Goal: Navigation & Orientation: Find specific page/section

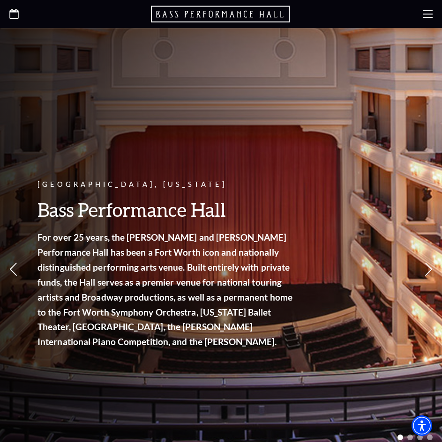
click at [12, 16] on icon "Open this option" at bounding box center [13, 14] width 9 height 10
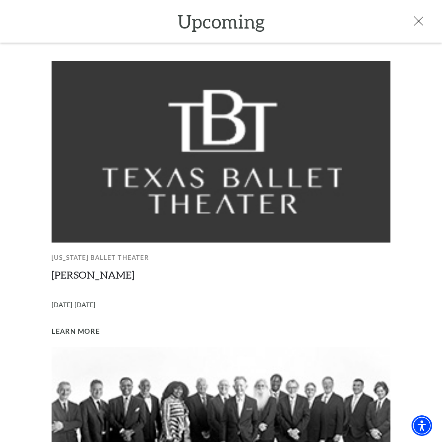
click at [420, 22] on use at bounding box center [418, 20] width 9 height 9
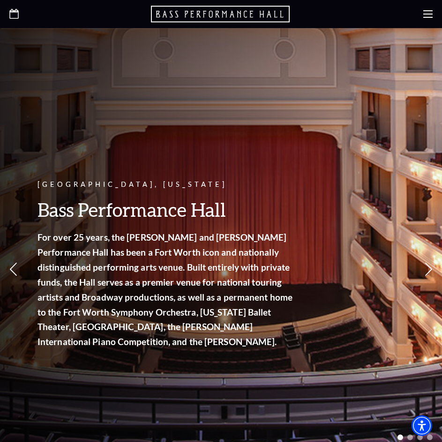
click at [419, 11] on div at bounding box center [221, 14] width 442 height 28
click at [430, 11] on use at bounding box center [427, 13] width 9 height 7
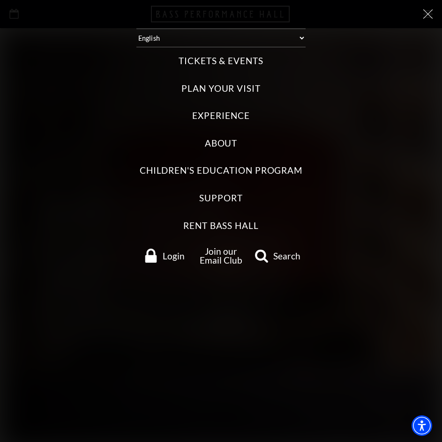
click at [241, 67] on label "Tickets & Events" at bounding box center [221, 61] width 85 height 13
click at [0, 0] on Events "Tickets & Events" at bounding box center [0, 0] width 0 height 0
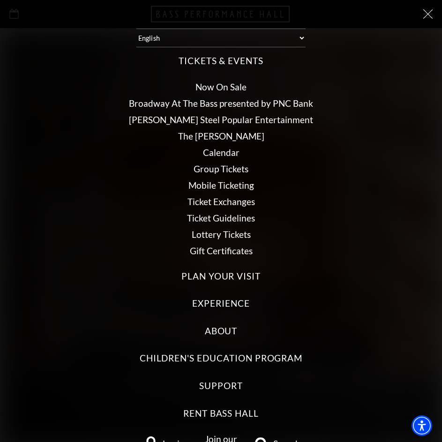
click at [214, 150] on link "Calendar" at bounding box center [221, 152] width 37 height 11
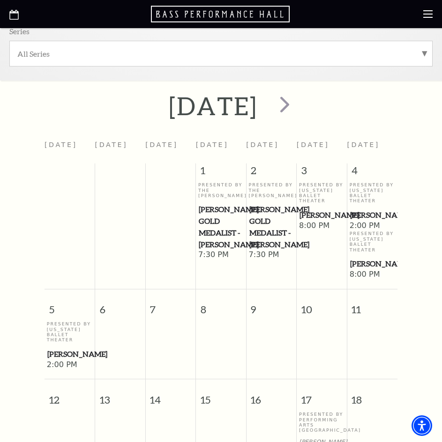
scroll to position [234, 0]
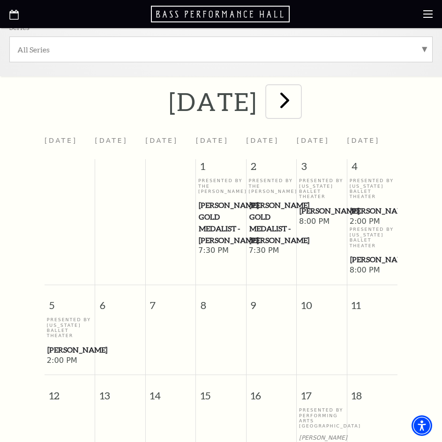
click at [298, 105] on span "next" at bounding box center [284, 100] width 27 height 27
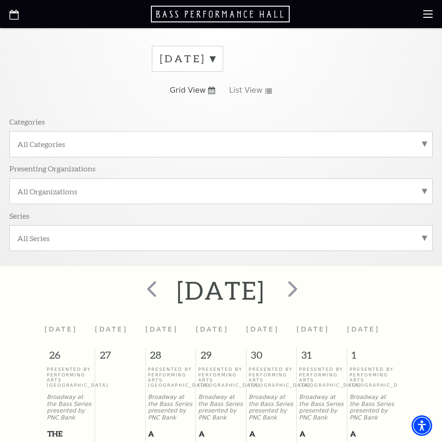
scroll to position [0, 0]
